Goal: Navigation & Orientation: Find specific page/section

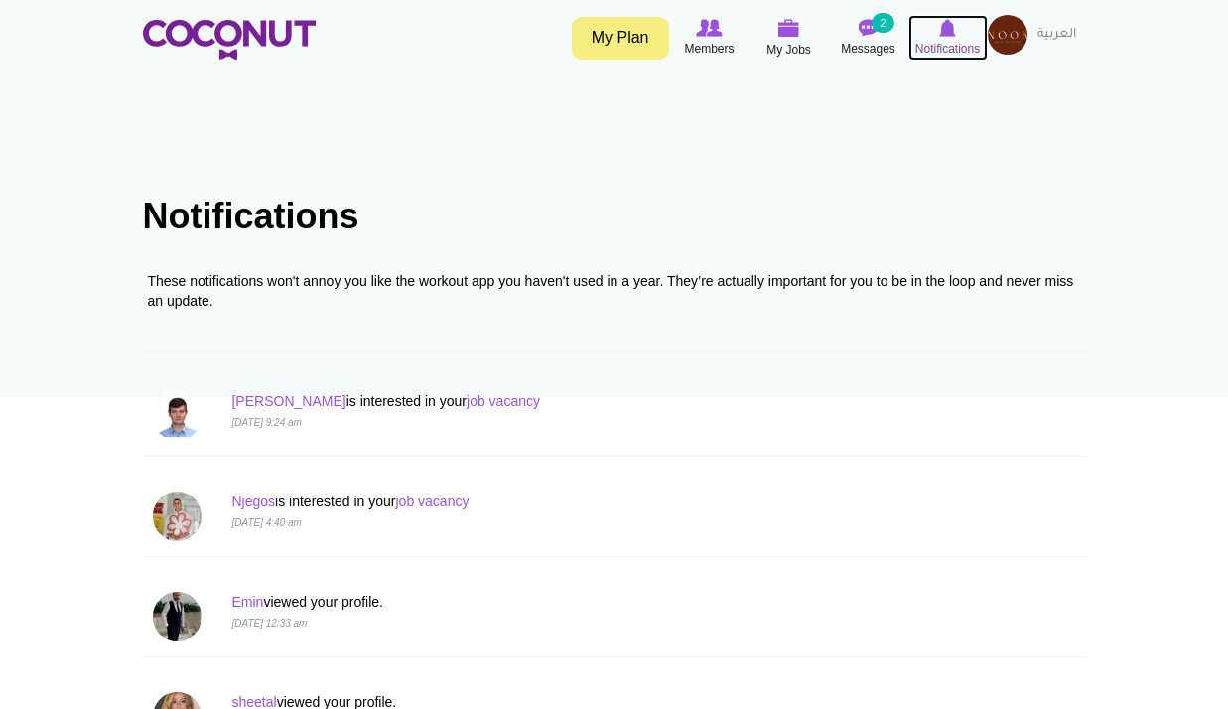
click at [945, 29] on img at bounding box center [947, 28] width 17 height 18
